Goal: Task Accomplishment & Management: Manage account settings

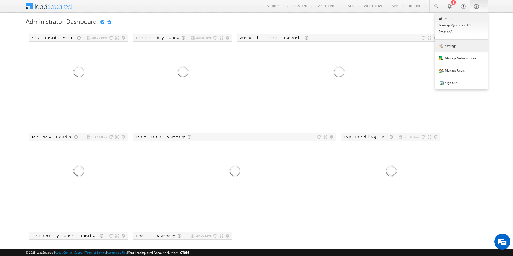
click at [453, 45] on link "Settings" at bounding box center [461, 46] width 52 height 12
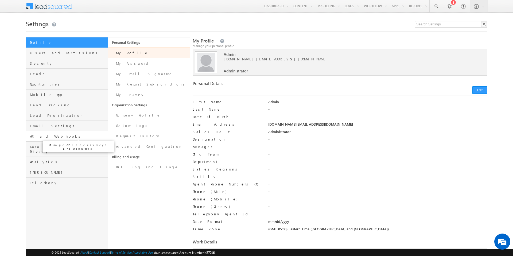
click at [43, 136] on span "API and Webhooks" at bounding box center [68, 136] width 76 height 5
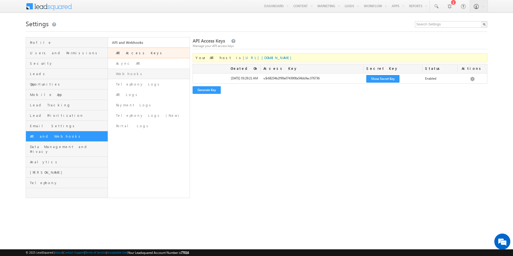
click at [130, 74] on link "Webhooks" at bounding box center [149, 74] width 82 height 10
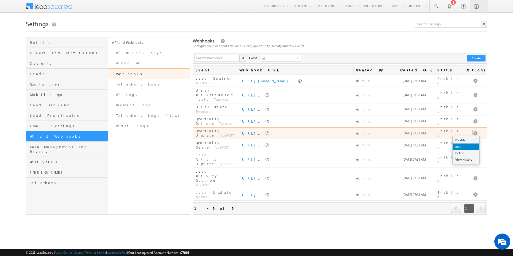
click at [462, 144] on link "Edit" at bounding box center [466, 147] width 27 height 6
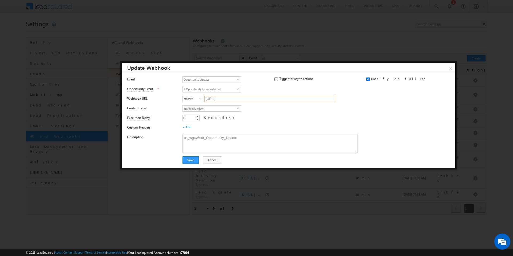
click at [230, 99] on input "esapi.proshort.ai/crm-service/webhook/LEADSQUARED?c_id=wgcy6udt&module=Deals&op…" at bounding box center [270, 99] width 131 height 6
paste input "https://e822b06f3bba.ngrok-free.app"
type input "e822b06f3bba.ngrok-free.app/crm-service/webhook/LEADSQUARED?c_id=wgcy6udt&modul…"
click at [193, 161] on button "Save" at bounding box center [191, 159] width 16 height 7
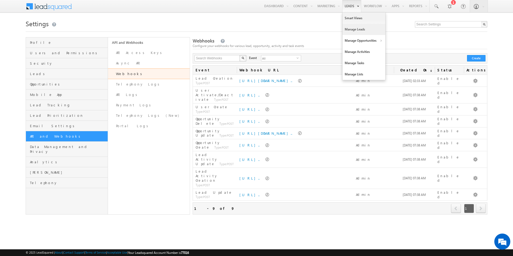
click at [350, 27] on link "Manage Leads" at bounding box center [364, 29] width 43 height 11
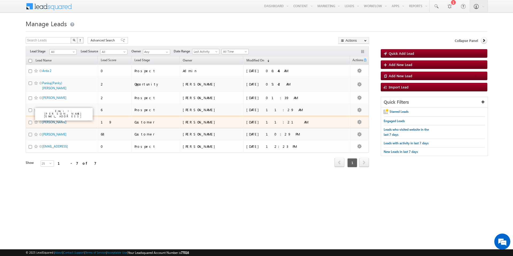
click at [53, 120] on link "Shubham Kumar" at bounding box center [54, 122] width 24 height 4
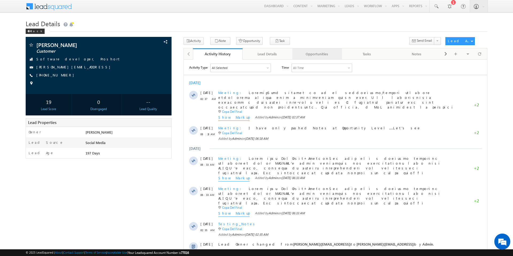
click at [322, 57] on div "Opportunities" at bounding box center [317, 54] width 41 height 6
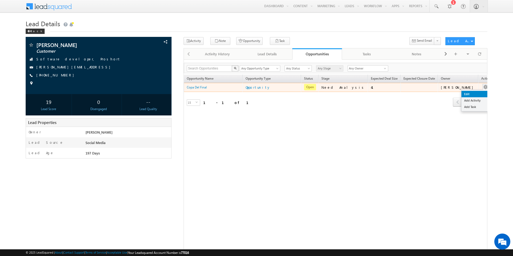
click at [462, 95] on link "Edit" at bounding box center [475, 94] width 27 height 6
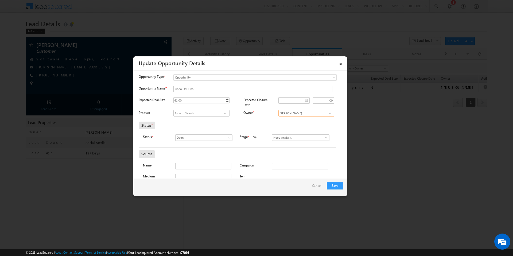
click at [292, 113] on input "[PERSON_NAME]" at bounding box center [307, 113] width 56 height 6
click at [314, 116] on div "Shubham Kumar Shubham Kumar Shubham Kumar" at bounding box center [311, 113] width 65 height 7
click at [314, 114] on input "[PERSON_NAME]" at bounding box center [307, 113] width 56 height 6
click at [329, 112] on span at bounding box center [329, 113] width 5 height 4
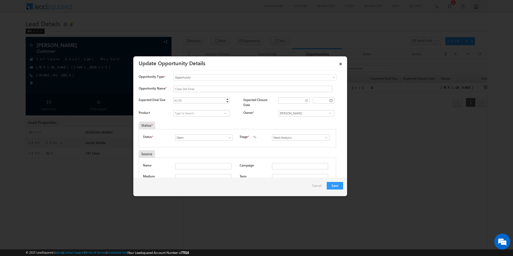
click at [329, 112] on span at bounding box center [329, 113] width 5 height 4
click at [301, 133] on link "Rahul Aggarwal rahulaggarwal@proshort.ai" at bounding box center [307, 136] width 56 height 10
type input "[PERSON_NAME]"
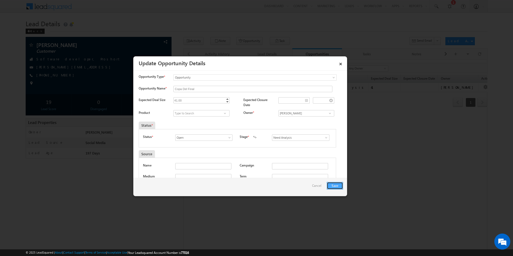
click at [331, 184] on button "Save" at bounding box center [335, 185] width 16 height 7
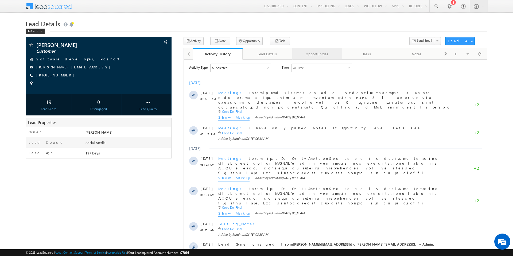
click at [304, 53] on div "Opportunities" at bounding box center [317, 54] width 41 height 6
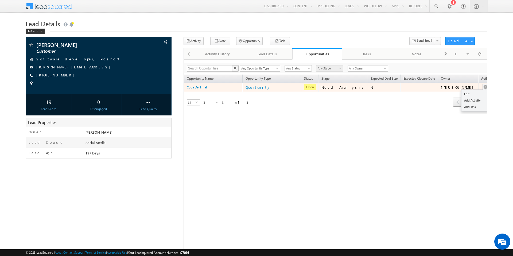
click at [483, 86] on button "button" at bounding box center [485, 86] width 5 height 5
click at [462, 93] on link "Edit" at bounding box center [475, 94] width 27 height 6
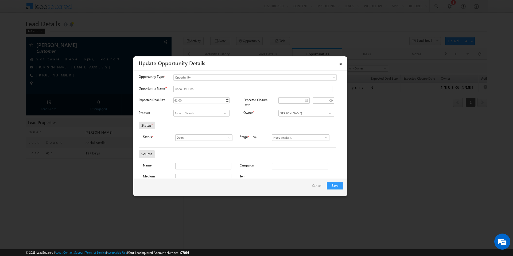
click at [330, 114] on span at bounding box center [329, 113] width 5 height 4
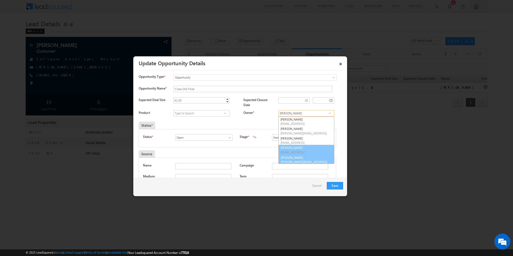
scroll to position [20, 0]
click at [297, 155] on link "[PERSON_NAME] [PERSON_NAME][EMAIL_ADDRESS]" at bounding box center [307, 158] width 56 height 10
type input "[PERSON_NAME]"
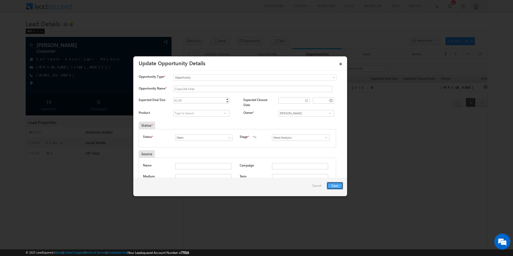
click at [330, 186] on button "Save" at bounding box center [335, 185] width 16 height 7
